Goal: Use online tool/utility: Utilize a website feature to perform a specific function

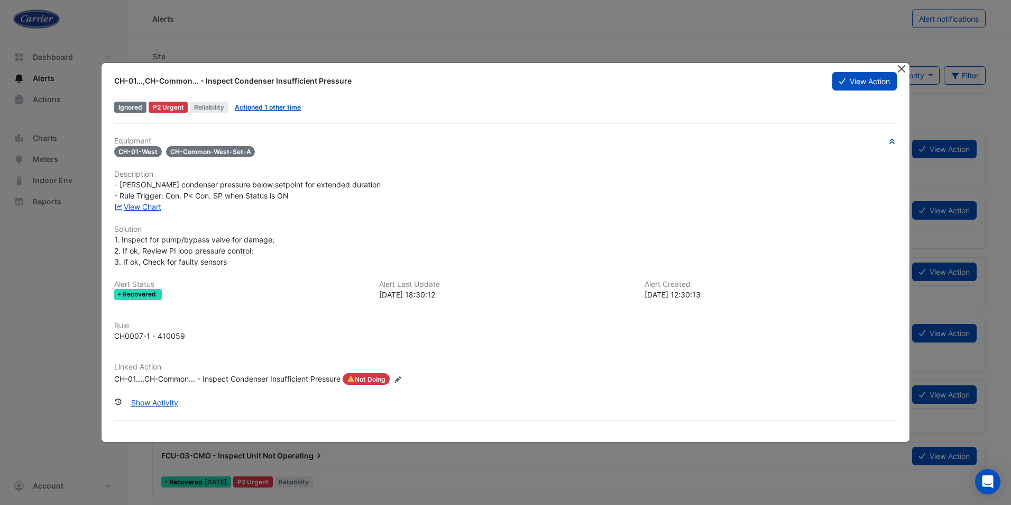
click at [902, 71] on button "Close" at bounding box center [901, 68] width 11 height 11
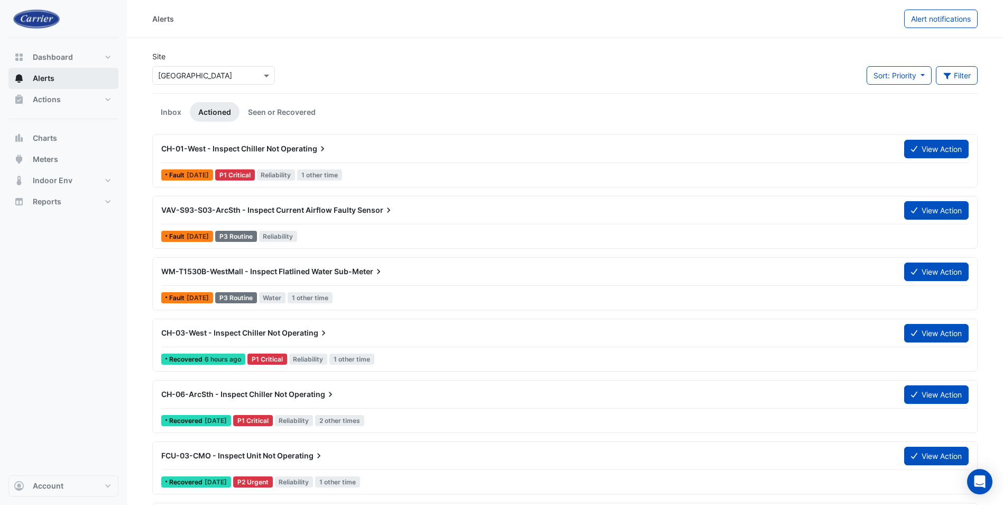
click at [43, 80] on span "Alerts" at bounding box center [44, 78] width 22 height 11
click at [41, 92] on button "Actions" at bounding box center [63, 99] width 110 height 21
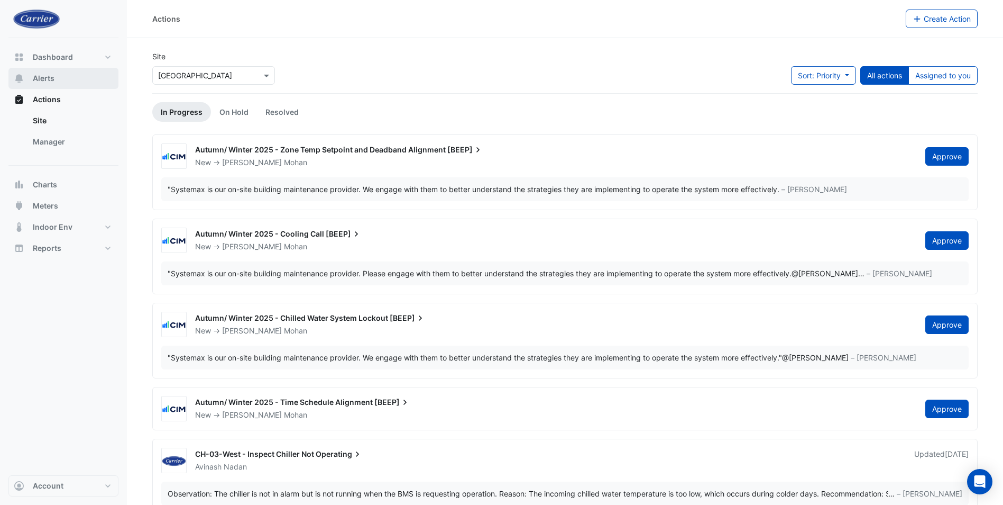
click at [37, 75] on span "Alerts" at bounding box center [44, 78] width 22 height 11
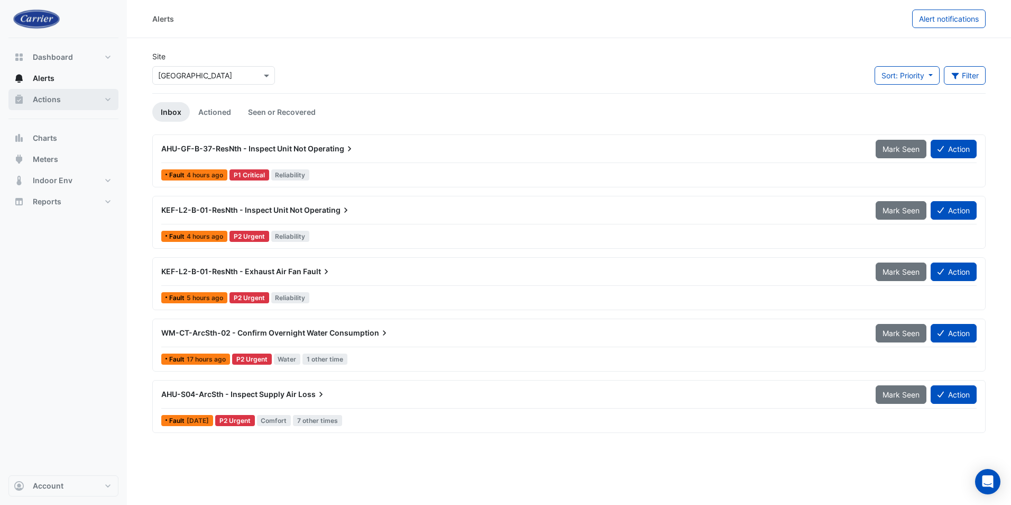
click at [39, 103] on span "Actions" at bounding box center [47, 99] width 28 height 11
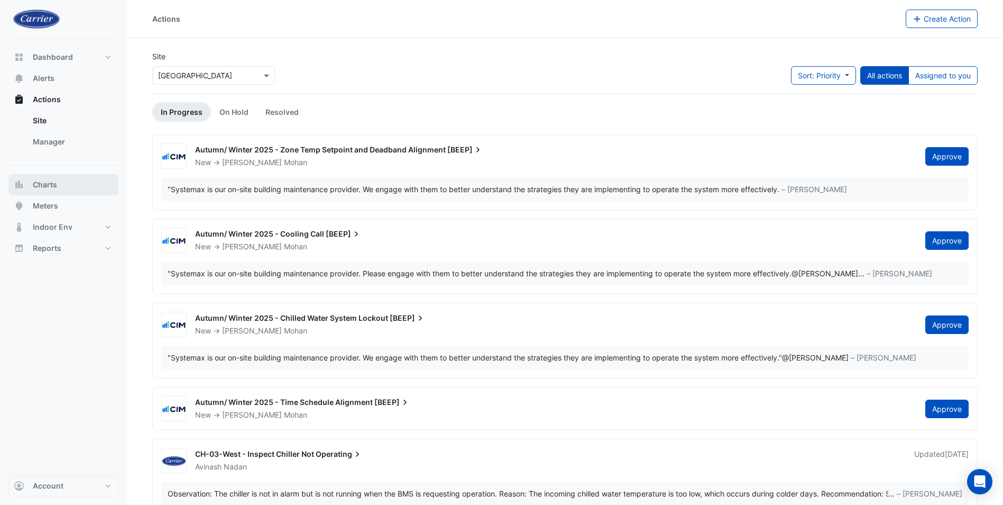
click at [44, 187] on span "Charts" at bounding box center [45, 184] width 24 height 11
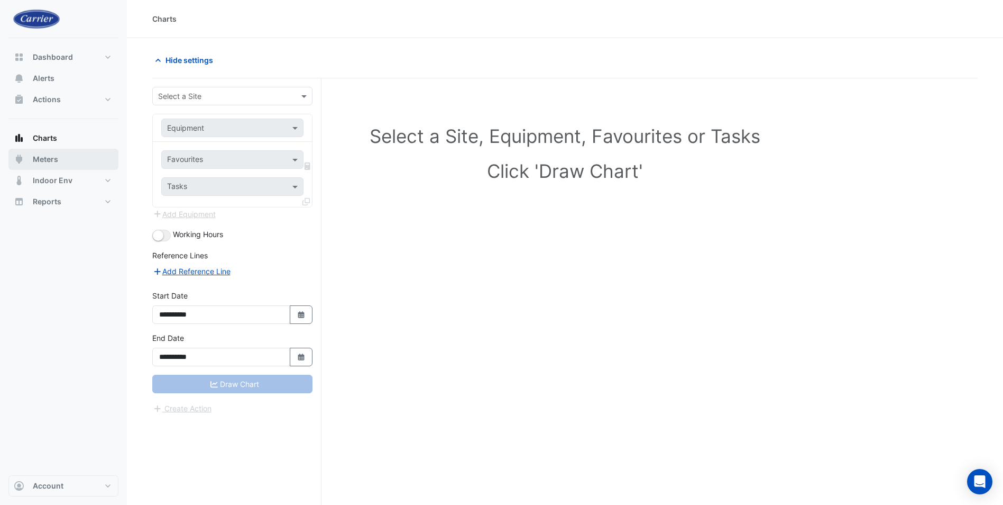
click at [45, 160] on span "Meters" at bounding box center [45, 159] width 25 height 11
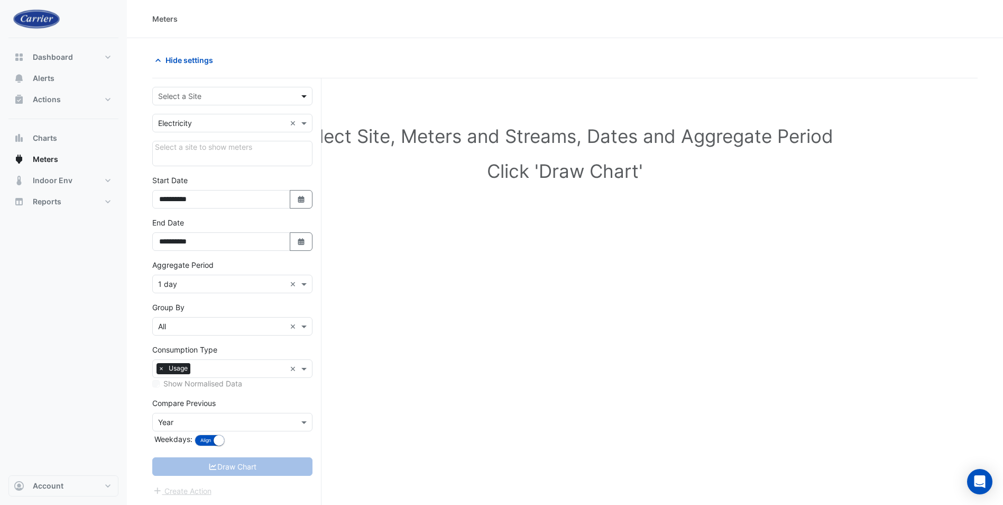
click at [306, 96] on span at bounding box center [305, 95] width 13 height 11
click at [261, 119] on div "[GEOGRAPHIC_DATA]" at bounding box center [232, 118] width 159 height 15
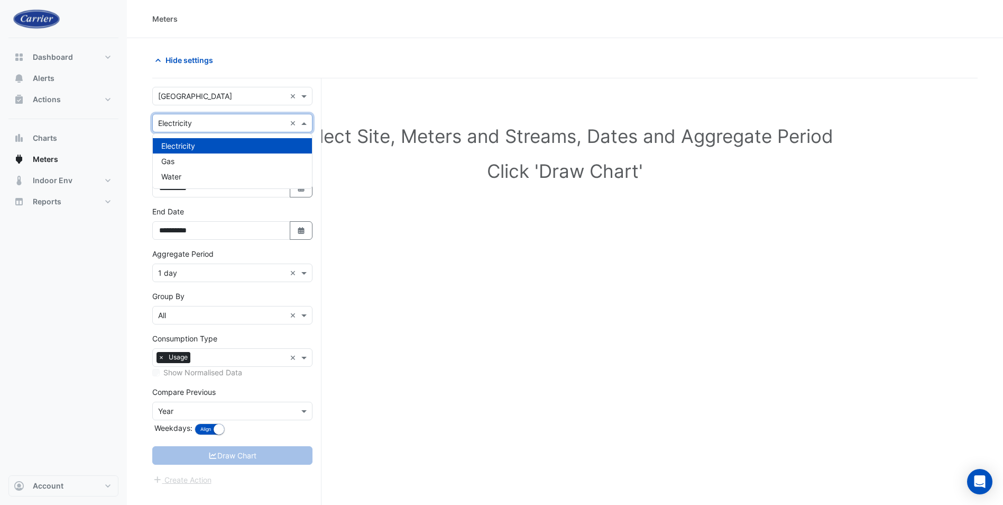
click at [301, 123] on span at bounding box center [305, 122] width 13 height 11
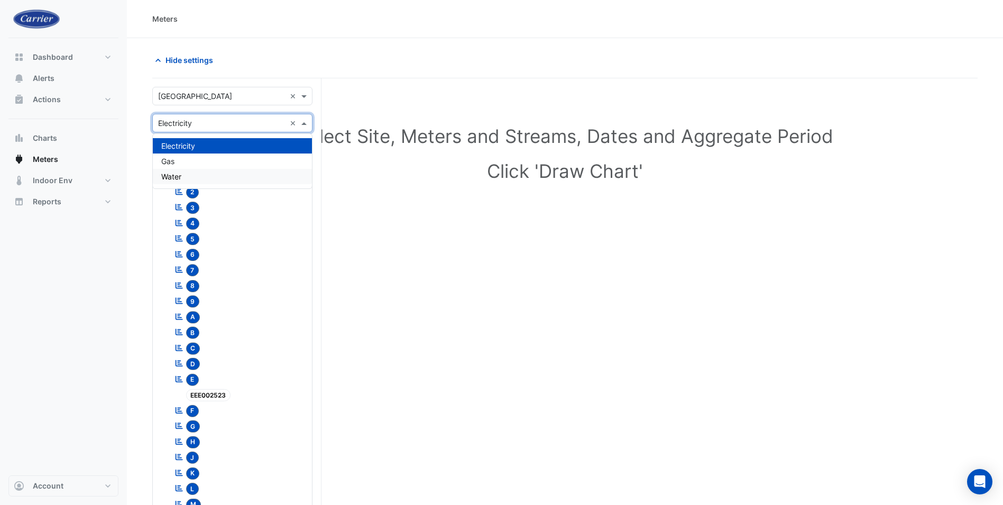
click at [175, 180] on span "Water" at bounding box center [171, 176] width 20 height 9
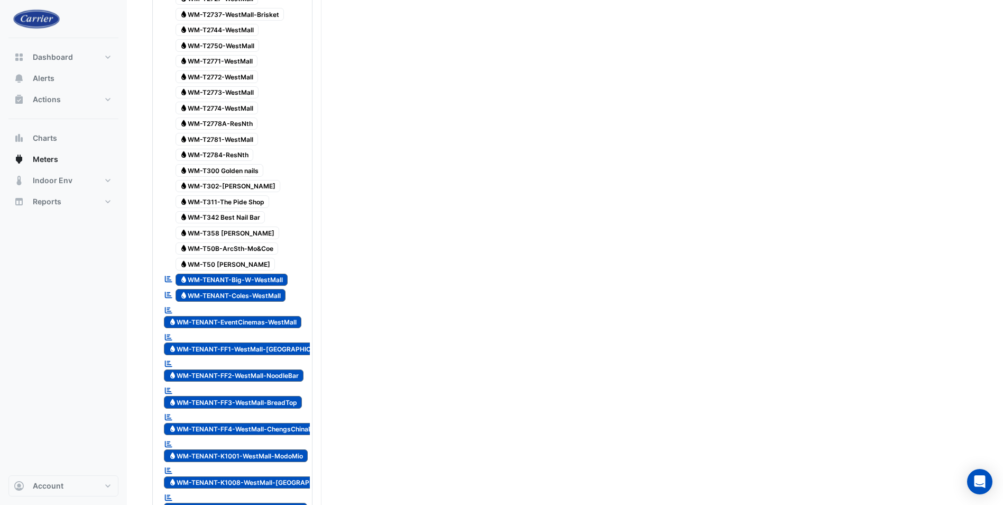
scroll to position [2158, 0]
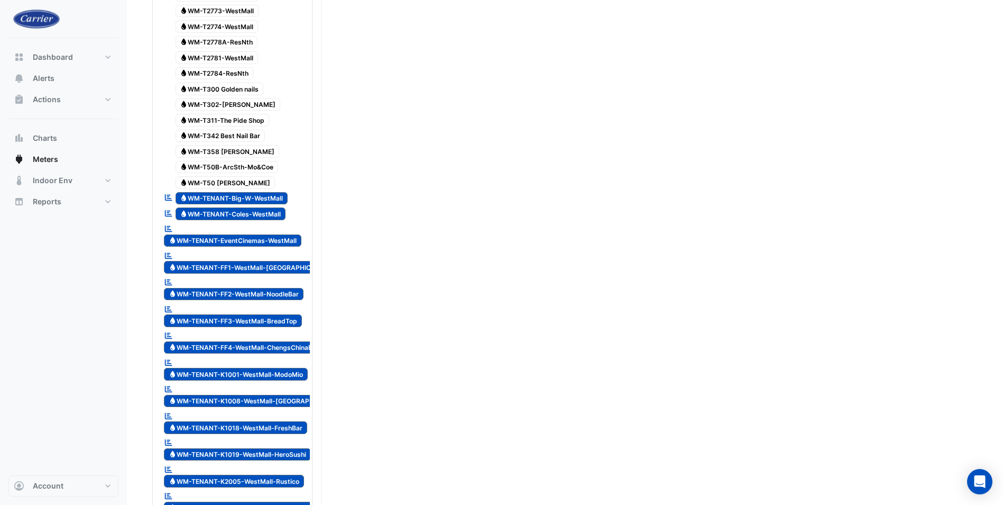
click at [260, 234] on span "Water WM-TENANT-EventCinemas-WestMall" at bounding box center [233, 240] width 138 height 13
click at [228, 234] on span "Water WM-TENANT-EventCinemas-WestMall" at bounding box center [233, 240] width 138 height 13
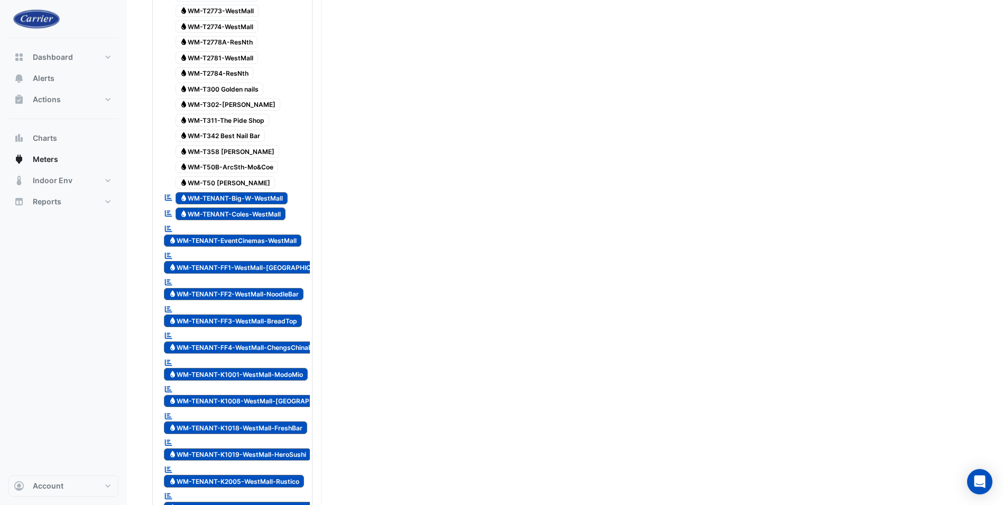
click at [168, 225] on icon at bounding box center [168, 228] width 7 height 6
click at [170, 225] on icon "Reportable" at bounding box center [169, 228] width 10 height 7
click at [173, 225] on icon "Reportable" at bounding box center [169, 228] width 10 height 7
click at [176, 237] on icon "Water" at bounding box center [173, 240] width 8 height 6
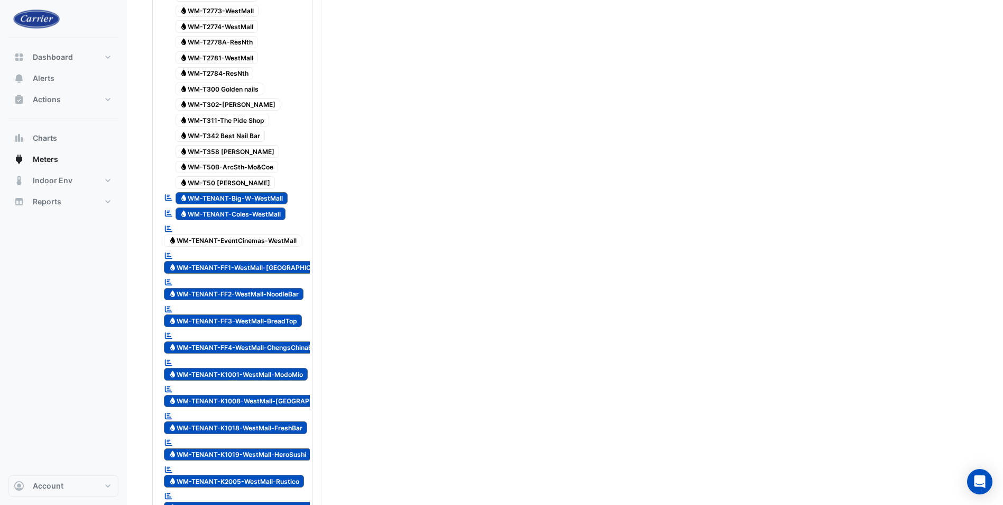
click at [176, 237] on icon "Water" at bounding box center [173, 240] width 8 height 6
click at [260, 234] on span "Water WM-TENANT-EventCinemas-WestMall" at bounding box center [233, 240] width 138 height 13
click at [240, 234] on span "Water WM-TENANT-EventCinemas-WestMall" at bounding box center [233, 240] width 138 height 13
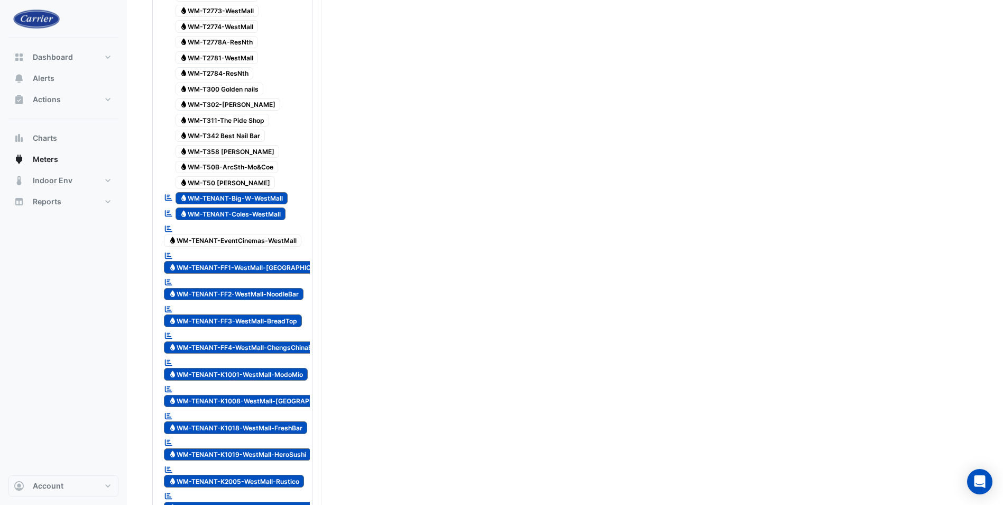
click at [240, 234] on span "Water WM-TENANT-EventCinemas-WestMall" at bounding box center [233, 240] width 138 height 13
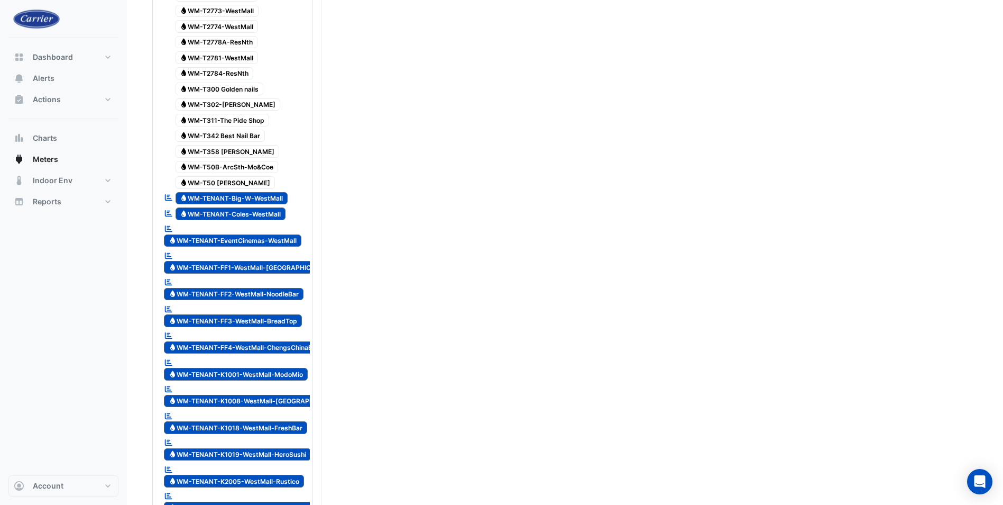
click at [240, 234] on span "Water WM-TENANT-EventCinemas-WestMall" at bounding box center [233, 240] width 138 height 13
